Goal: Task Accomplishment & Management: Use online tool/utility

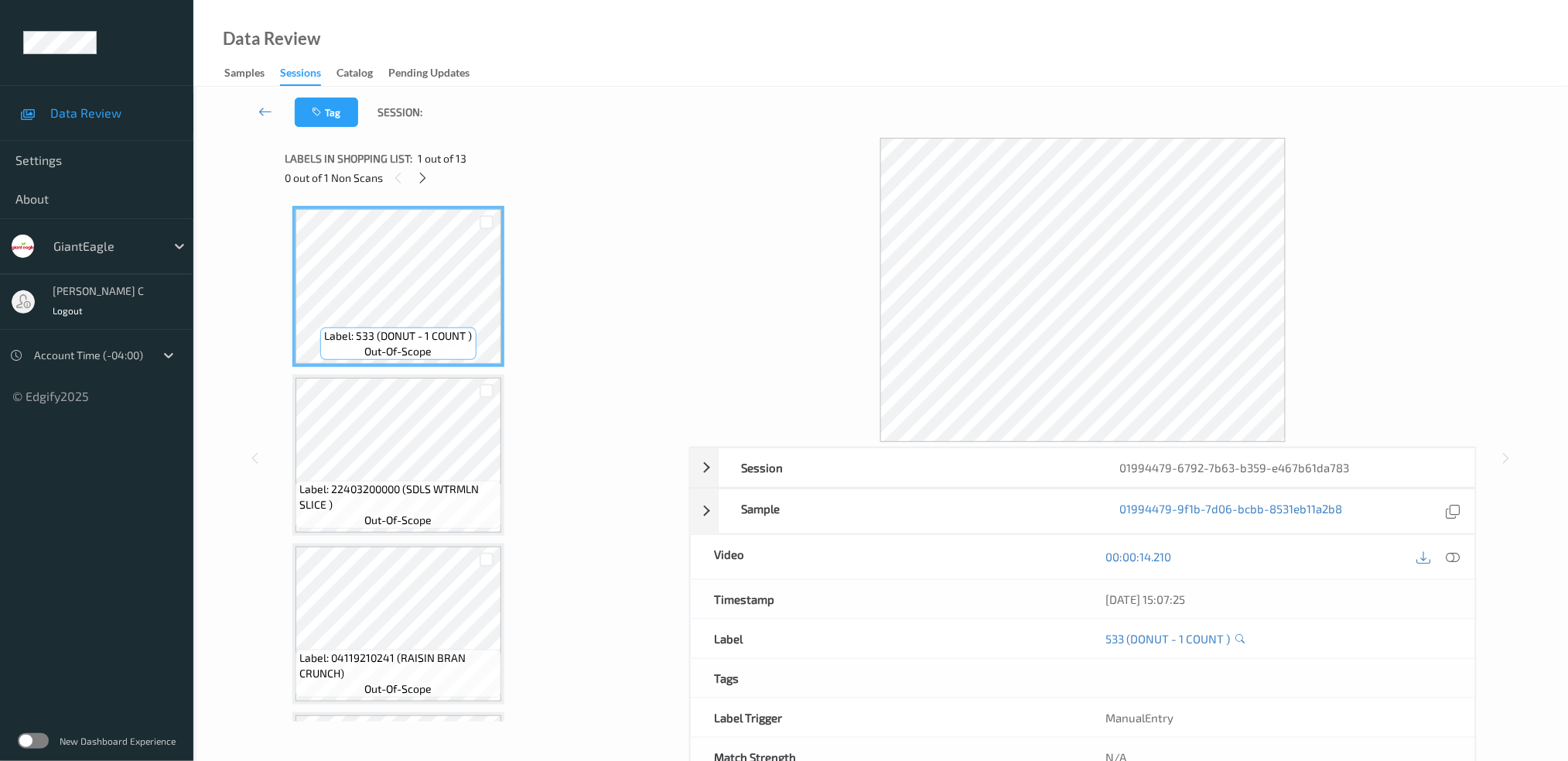
drag, startPoint x: 421, startPoint y: 178, endPoint x: 409, endPoint y: 173, distance: 13.0
click at [419, 178] on icon at bounding box center [422, 178] width 13 height 14
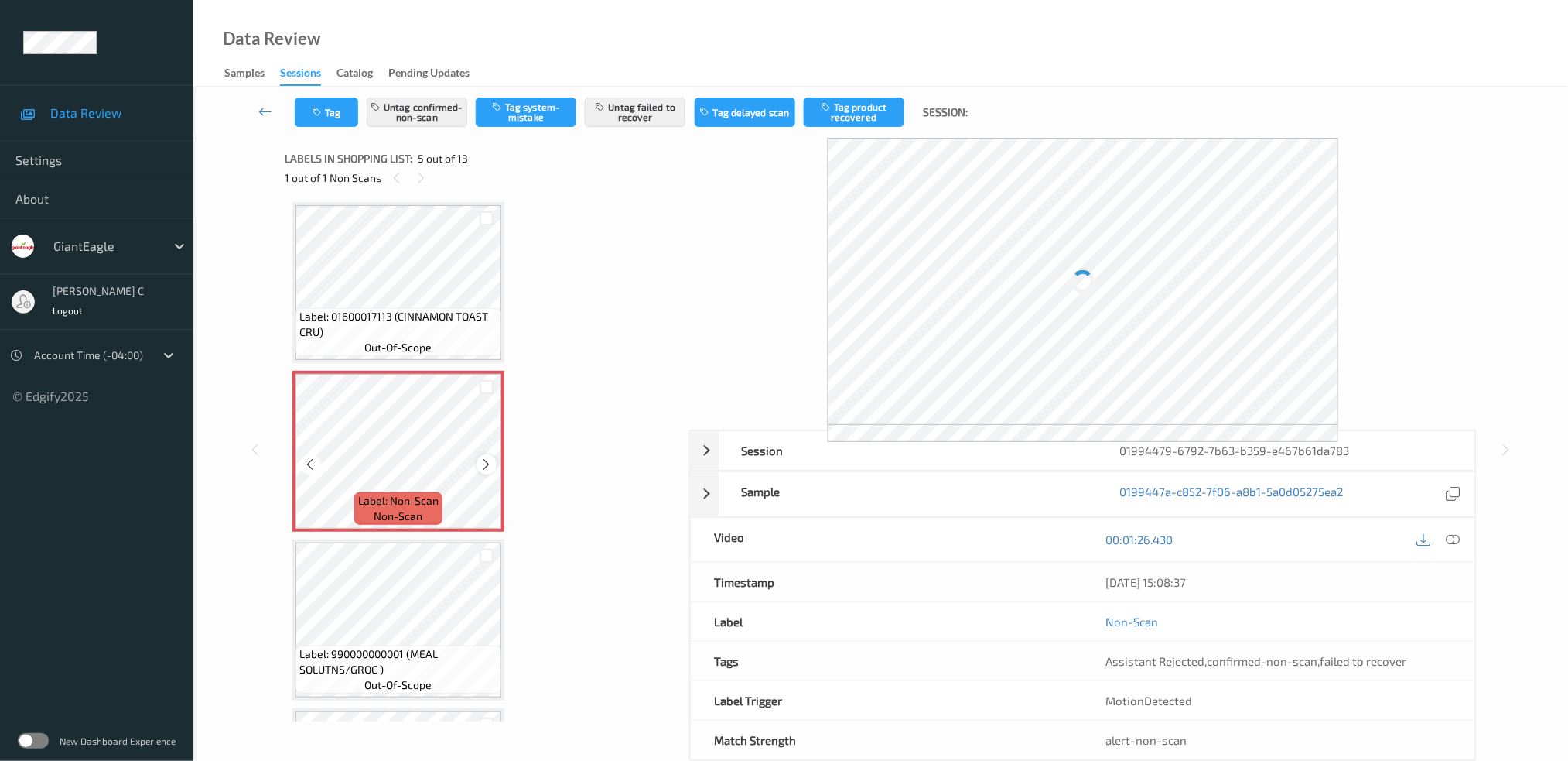
click at [483, 458] on icon at bounding box center [486, 465] width 13 height 14
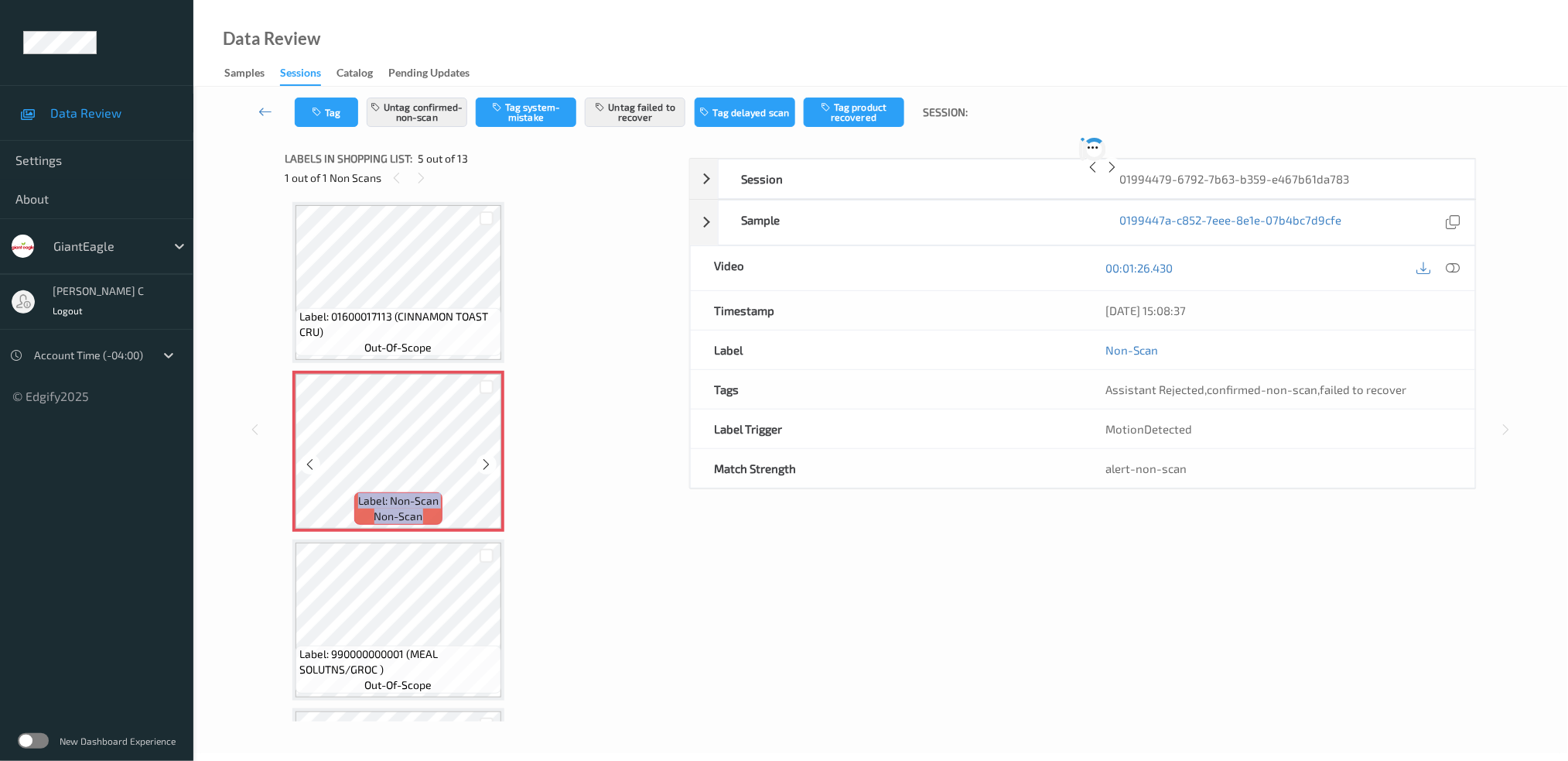
click at [483, 458] on icon at bounding box center [486, 465] width 13 height 14
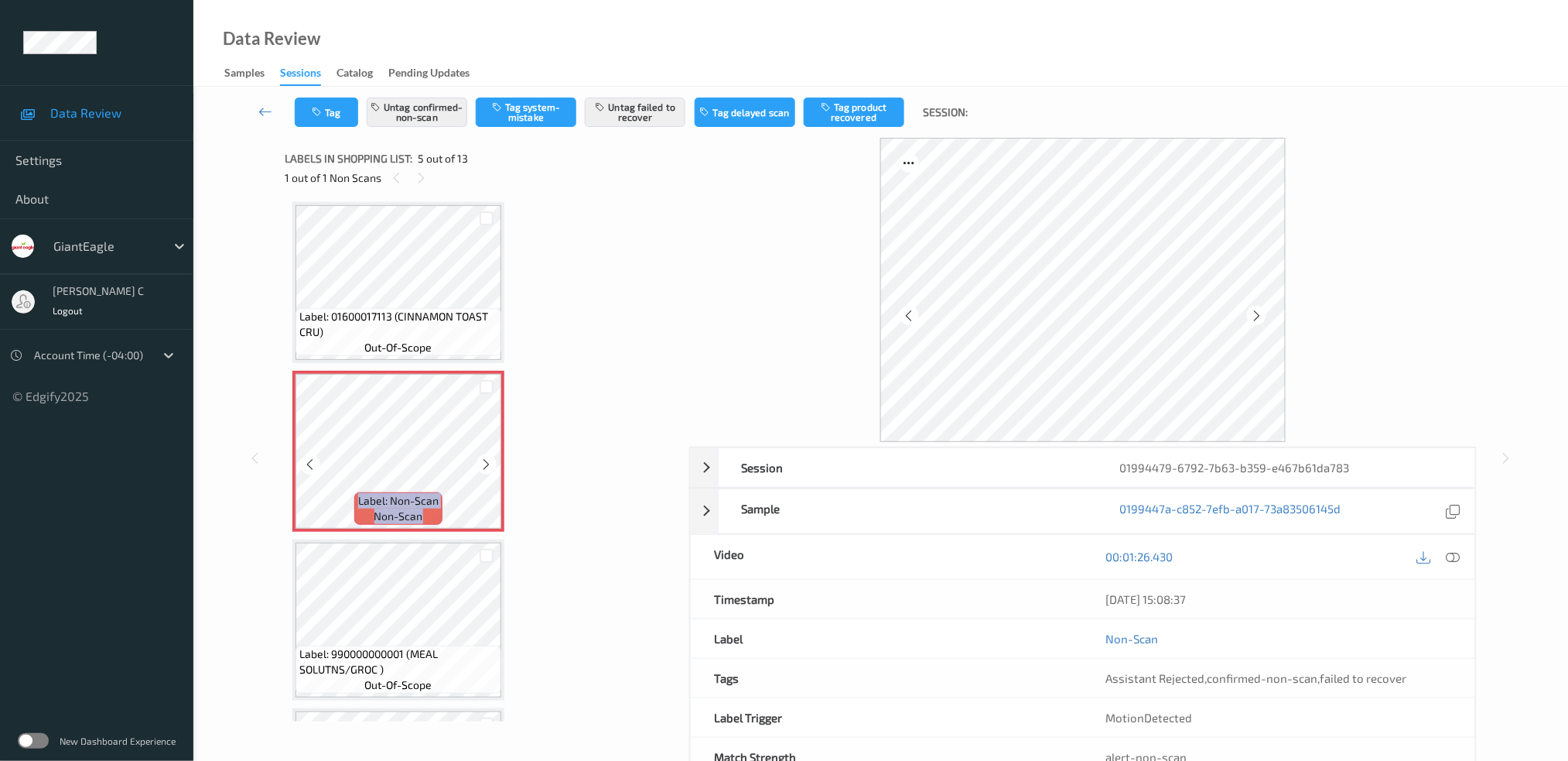
click at [483, 458] on icon at bounding box center [486, 465] width 13 height 14
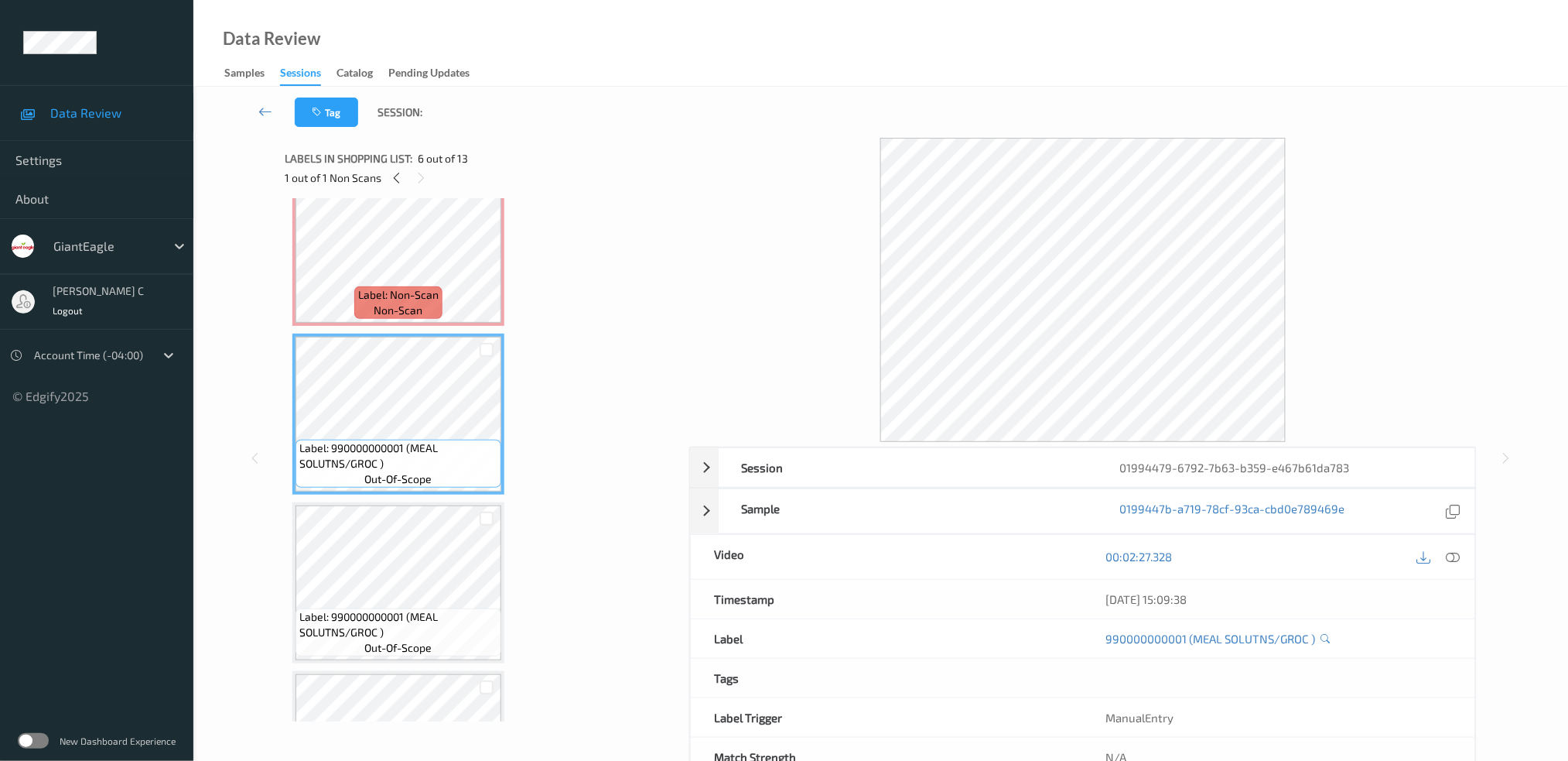
scroll to position [406, 0]
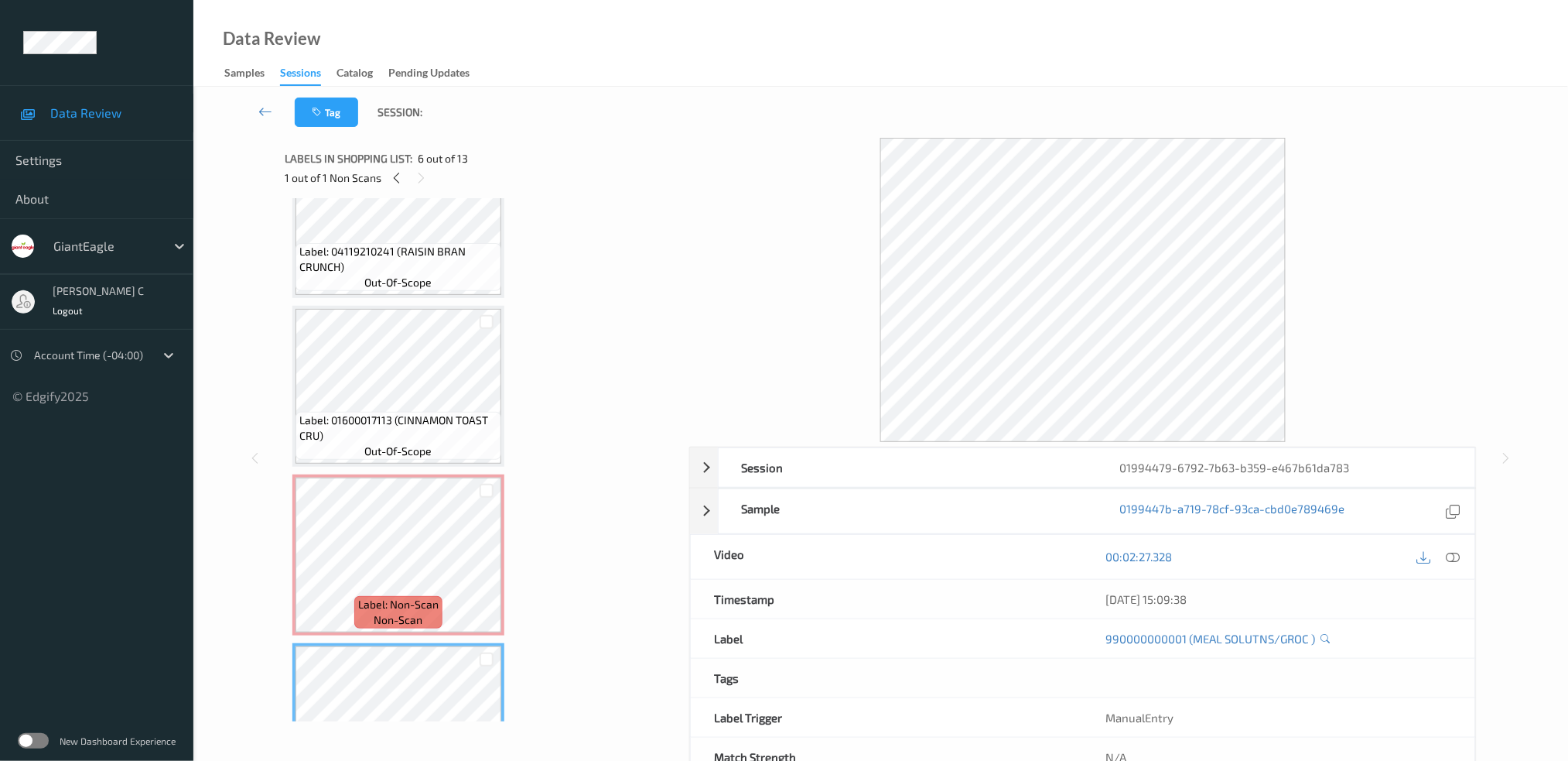
click at [397, 253] on span "Label: 04119210241 (RAISIN BRAN CRUNCH)" at bounding box center [398, 259] width 198 height 31
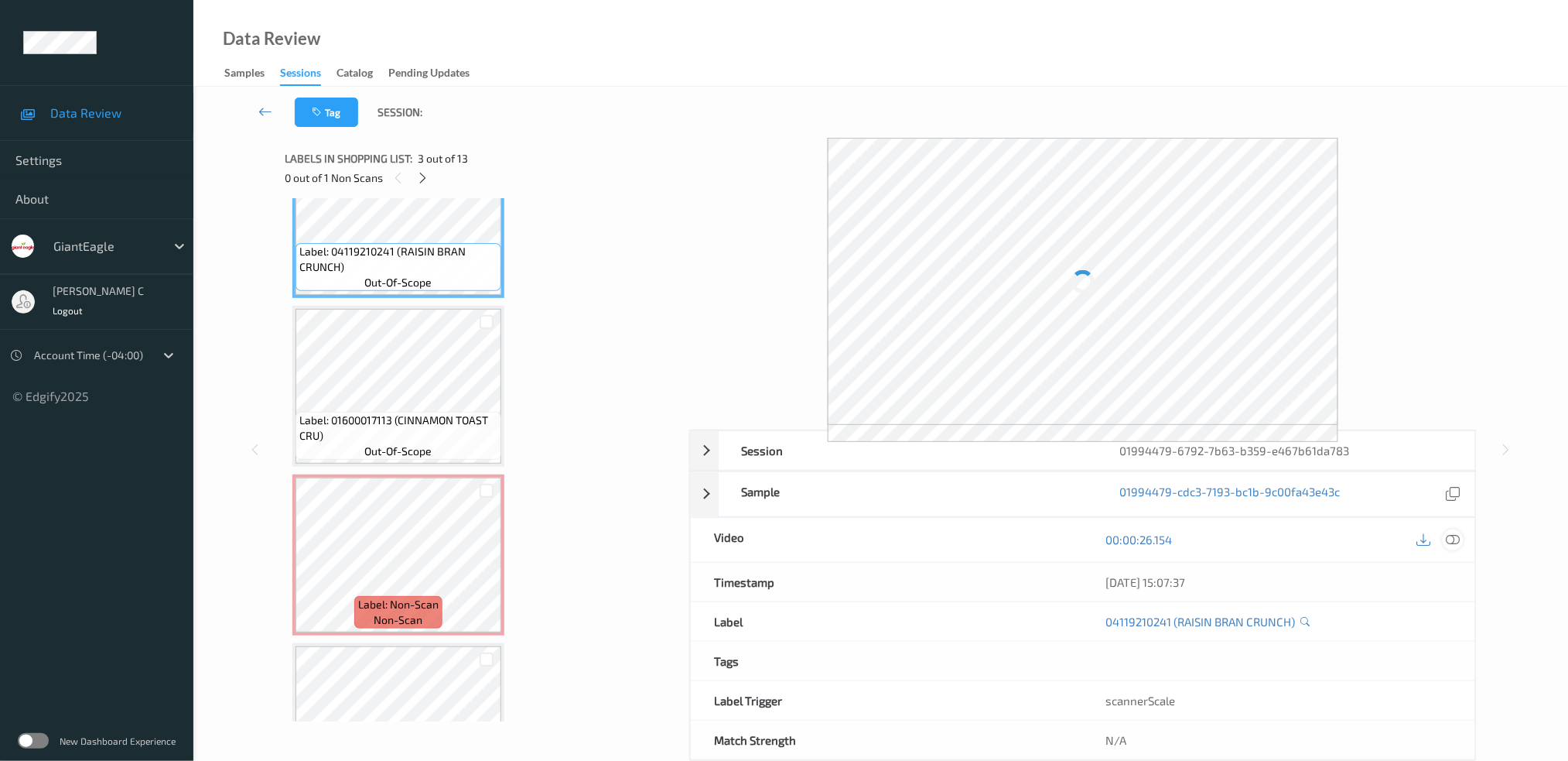
click at [1458, 537] on icon at bounding box center [1452, 540] width 14 height 14
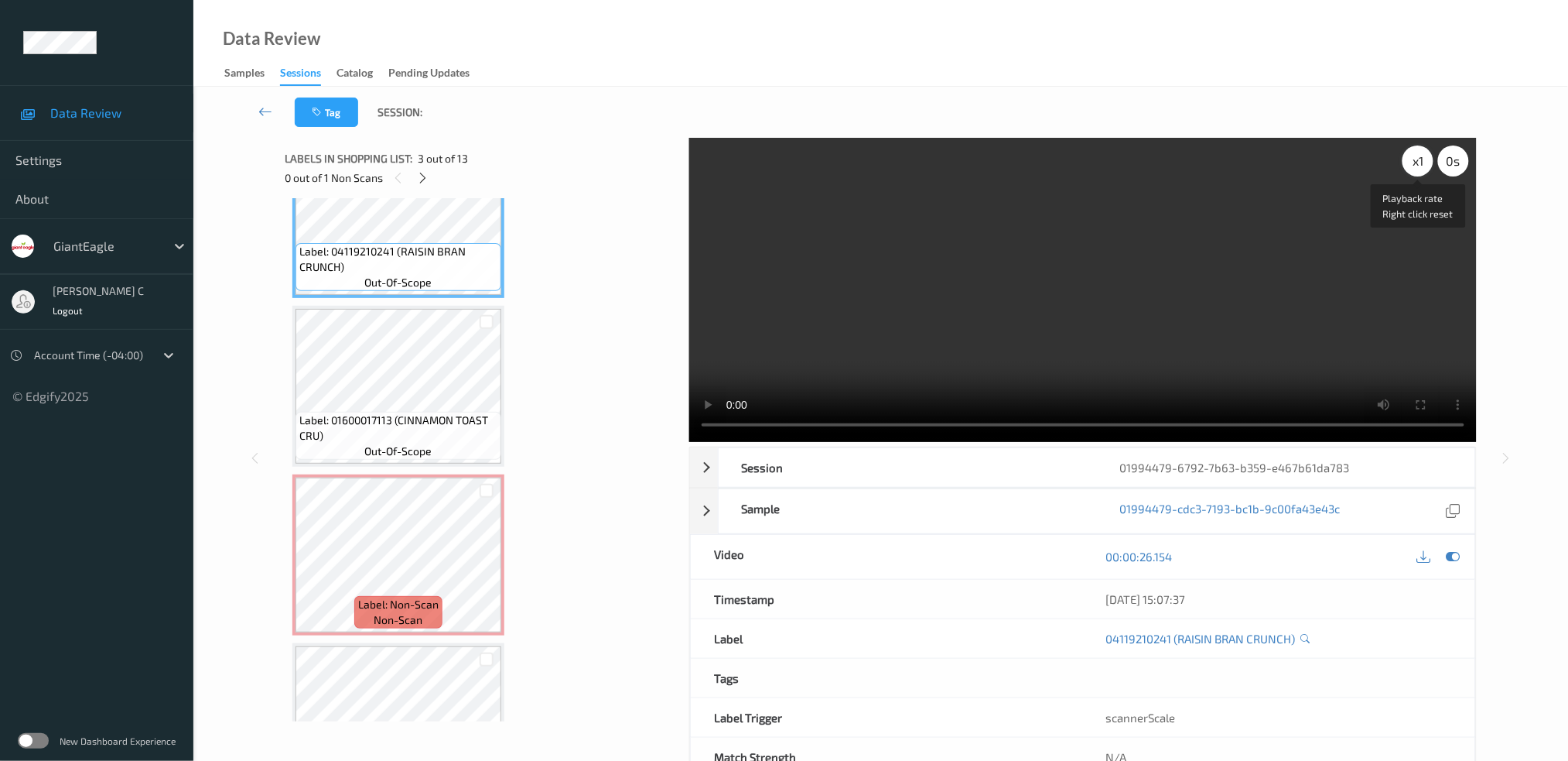
click at [1415, 163] on div "x 1" at bounding box center [1417, 160] width 31 height 31
click at [1415, 165] on div "x 1" at bounding box center [1417, 160] width 31 height 31
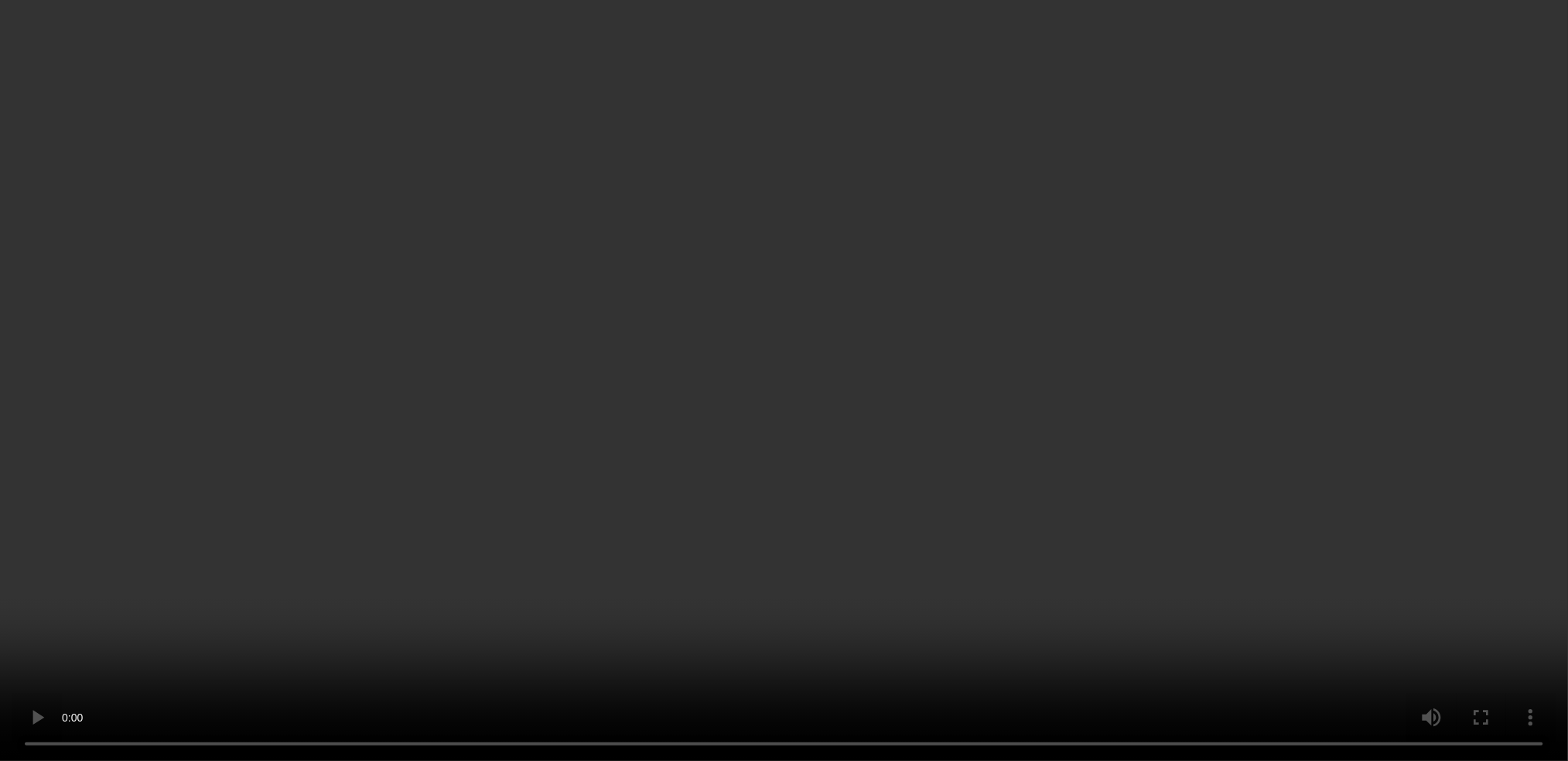
scroll to position [510, 0]
